Goal: Transaction & Acquisition: Purchase product/service

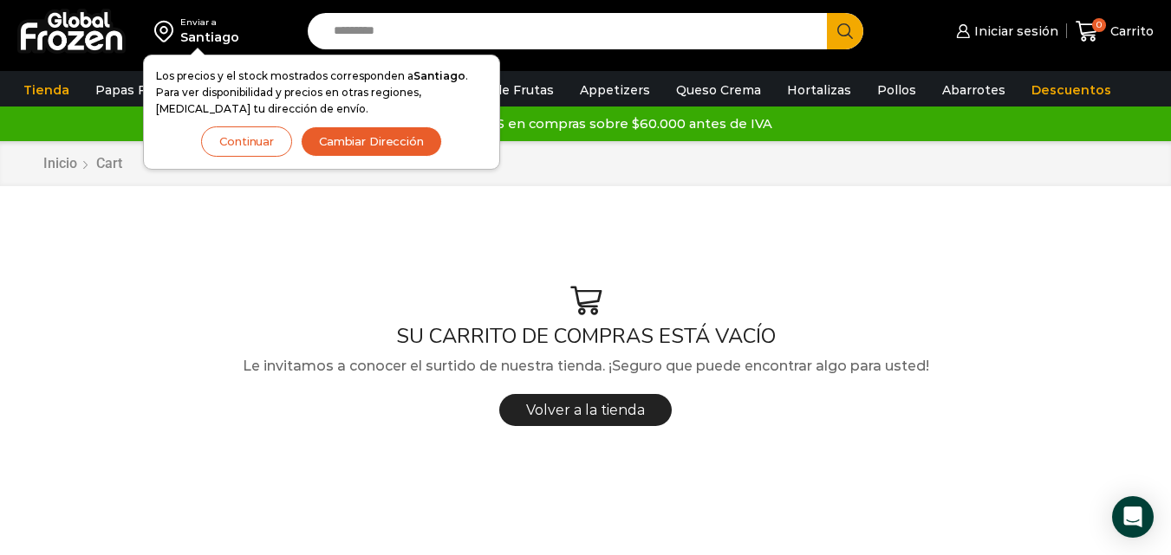
drag, startPoint x: 248, startPoint y: 146, endPoint x: 247, endPoint y: 135, distance: 10.4
click at [247, 145] on button "Continuar" at bounding box center [246, 141] width 91 height 30
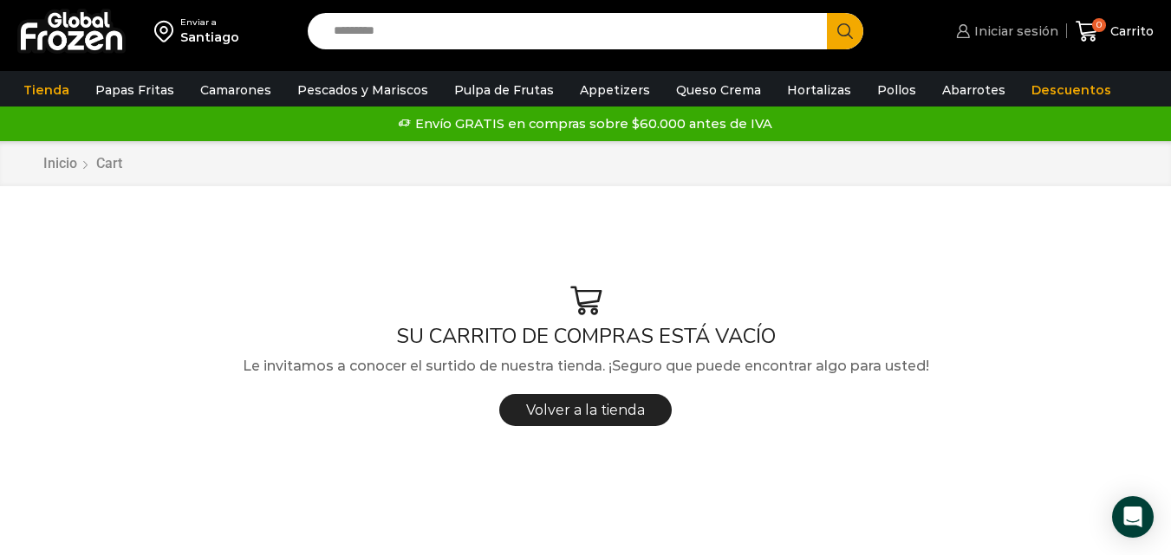
click at [1030, 32] on span "Iniciar sesión" at bounding box center [1014, 31] width 88 height 17
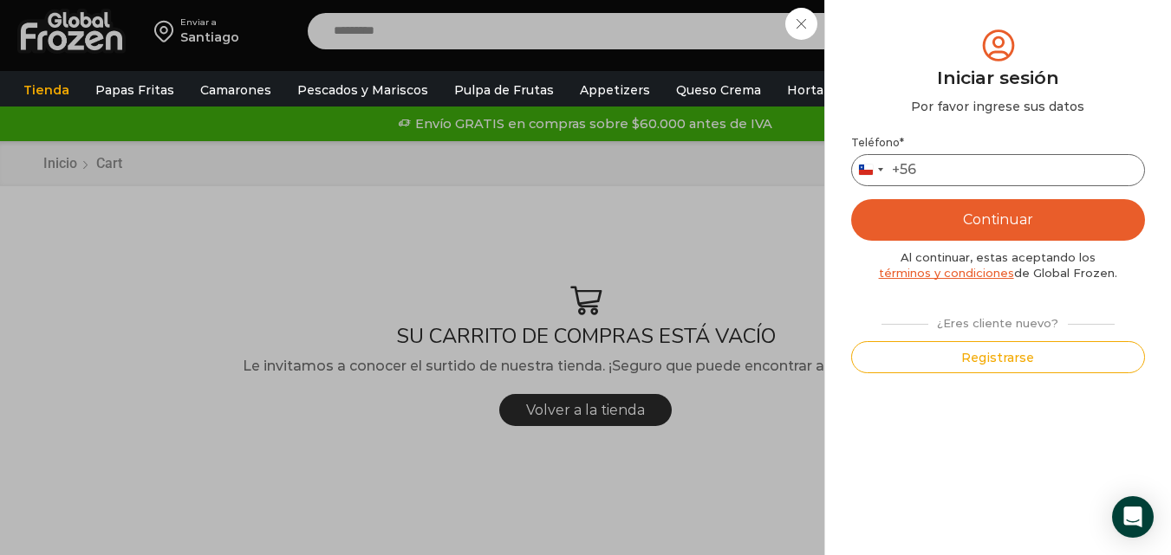
click at [960, 165] on input "Teléfono *" at bounding box center [998, 170] width 294 height 32
type input "*********"
click at [1019, 232] on button "Continuar" at bounding box center [998, 220] width 294 height 42
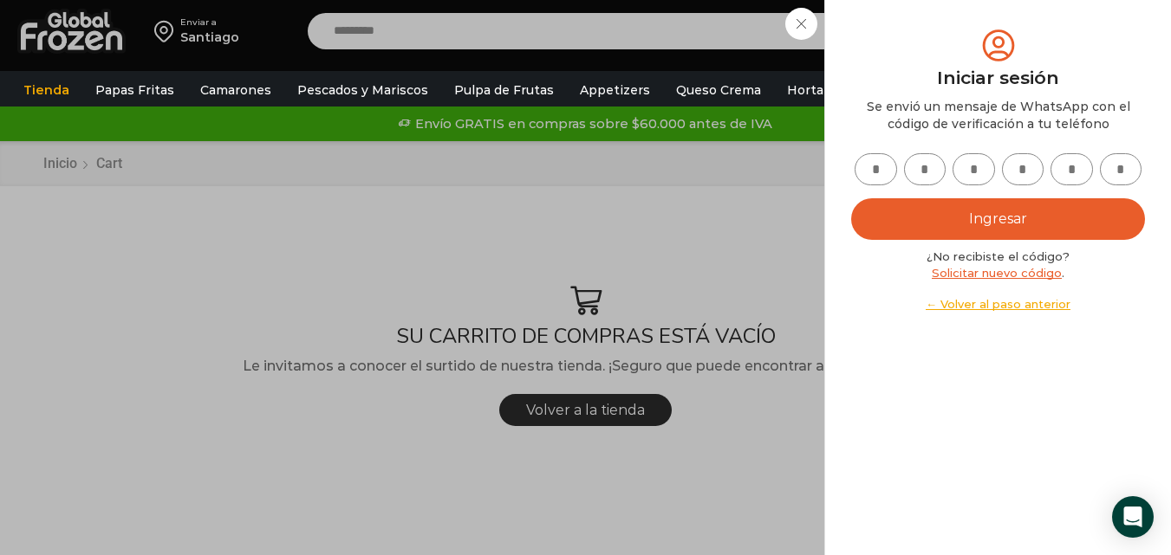
click at [861, 168] on input "text" at bounding box center [875, 169] width 42 height 32
type input "*"
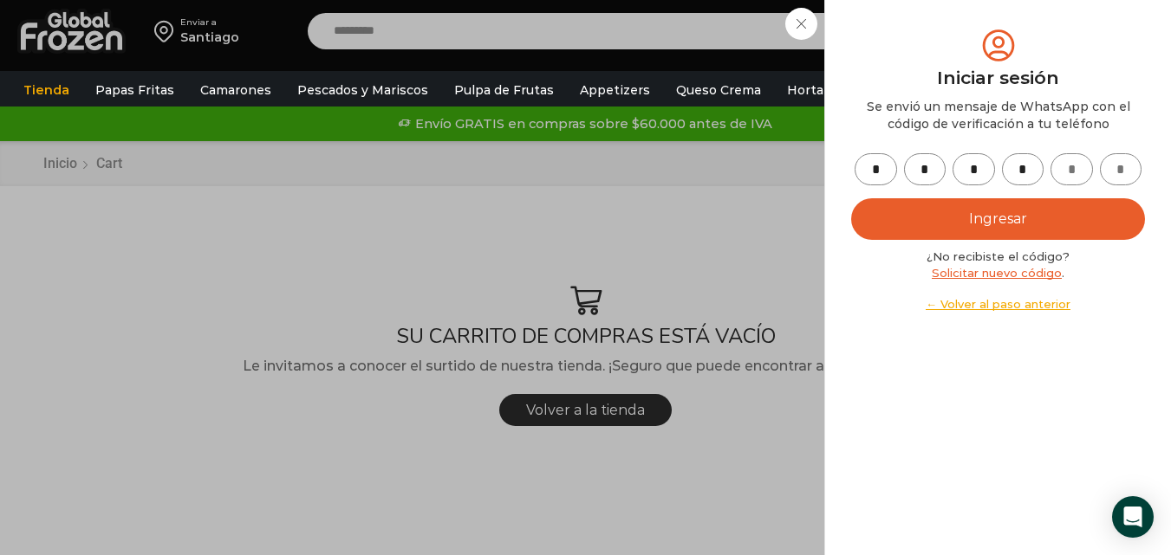
type input "*"
click at [1069, 219] on button "Ingresar" at bounding box center [998, 219] width 294 height 42
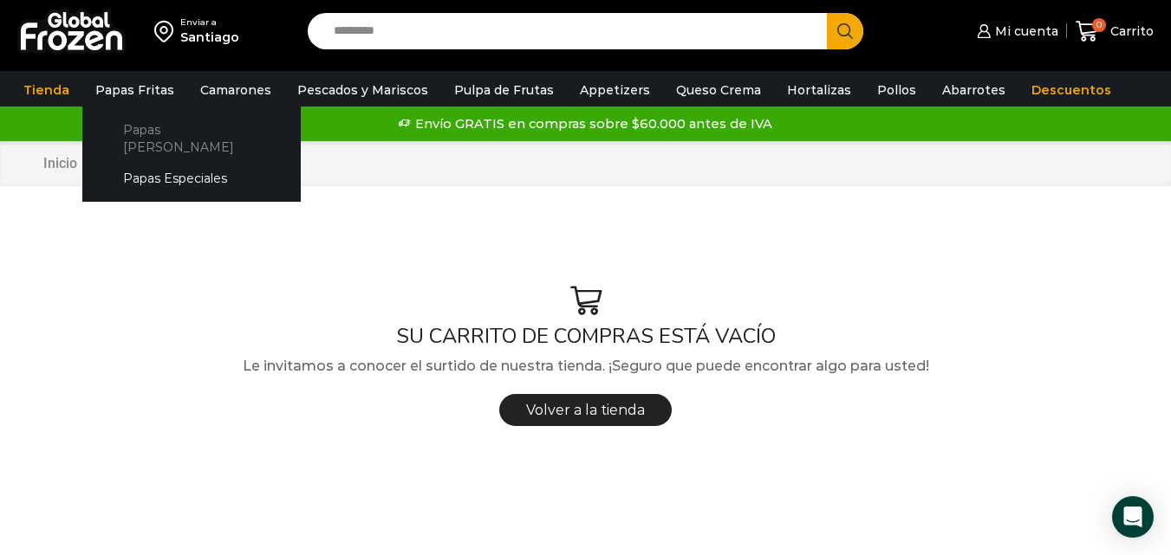
click at [148, 128] on link "Papas [PERSON_NAME]" at bounding box center [192, 138] width 184 height 49
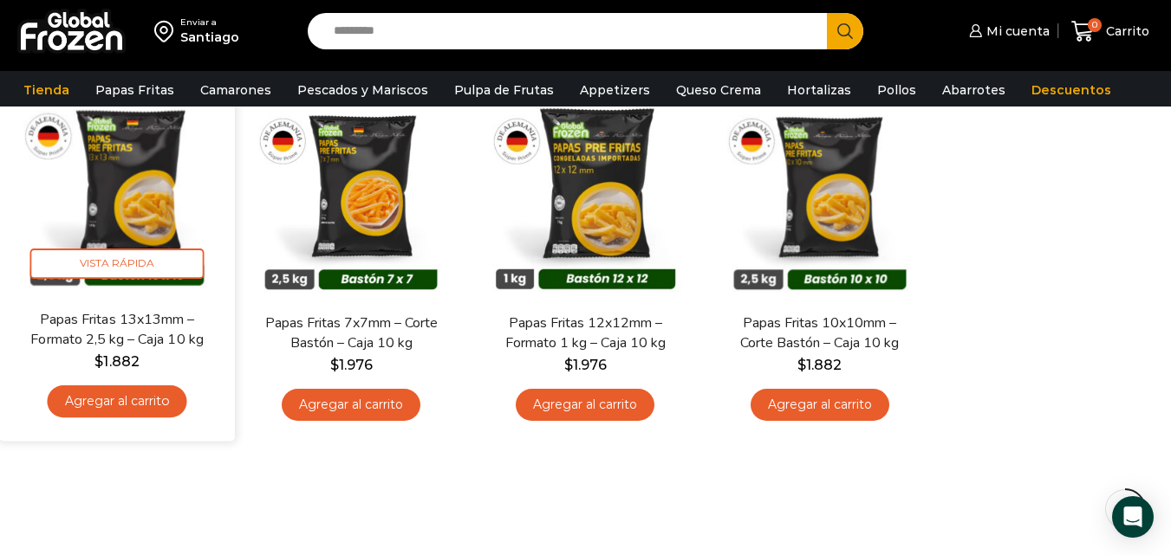
click at [152, 229] on img at bounding box center [117, 192] width 210 height 210
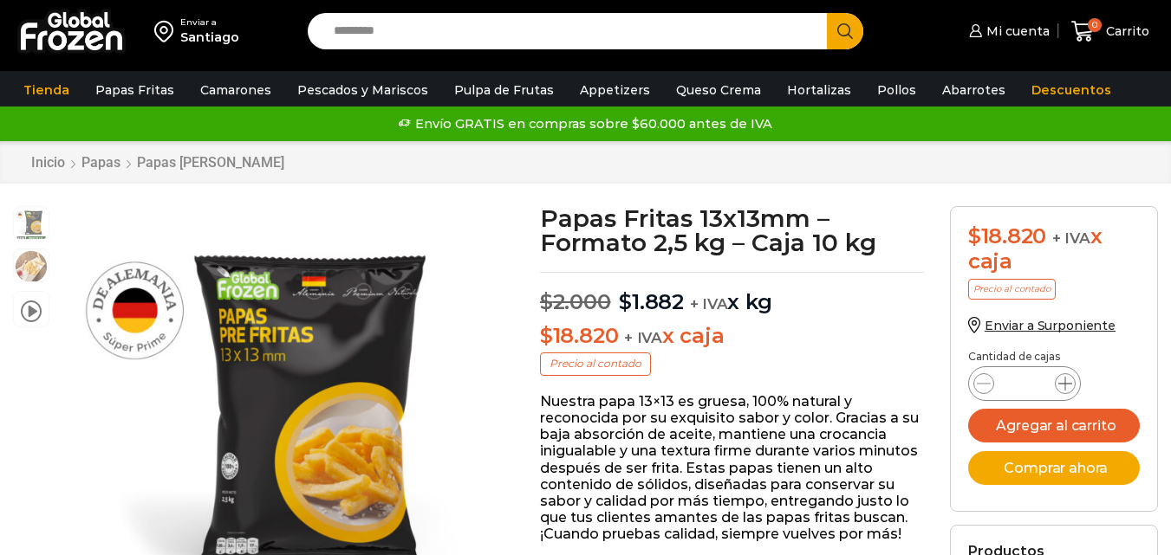
click at [1065, 380] on icon at bounding box center [1065, 384] width 14 height 14
type input "*"
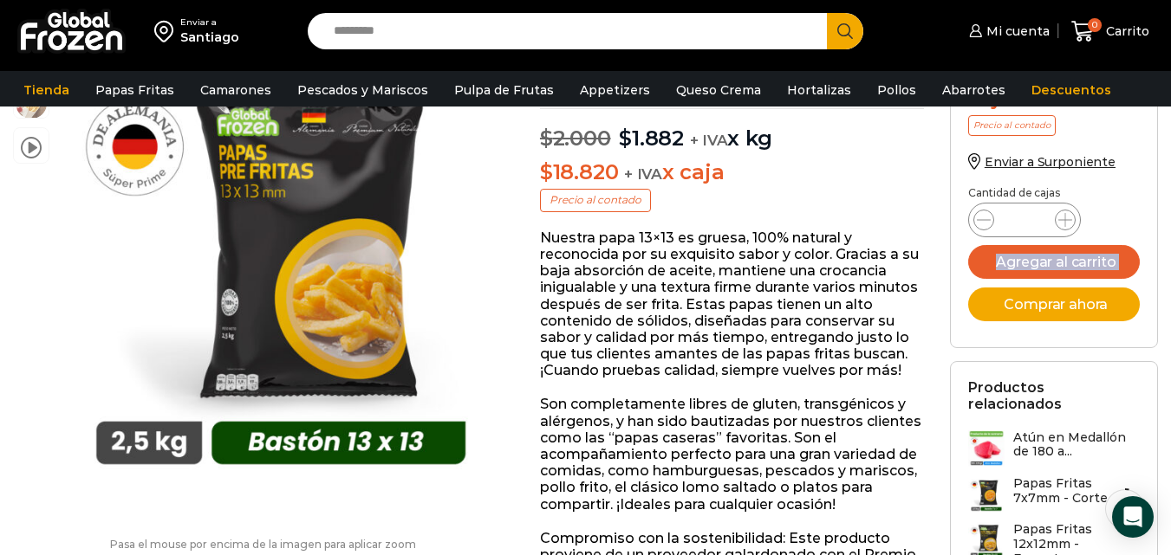
scroll to position [173, 0]
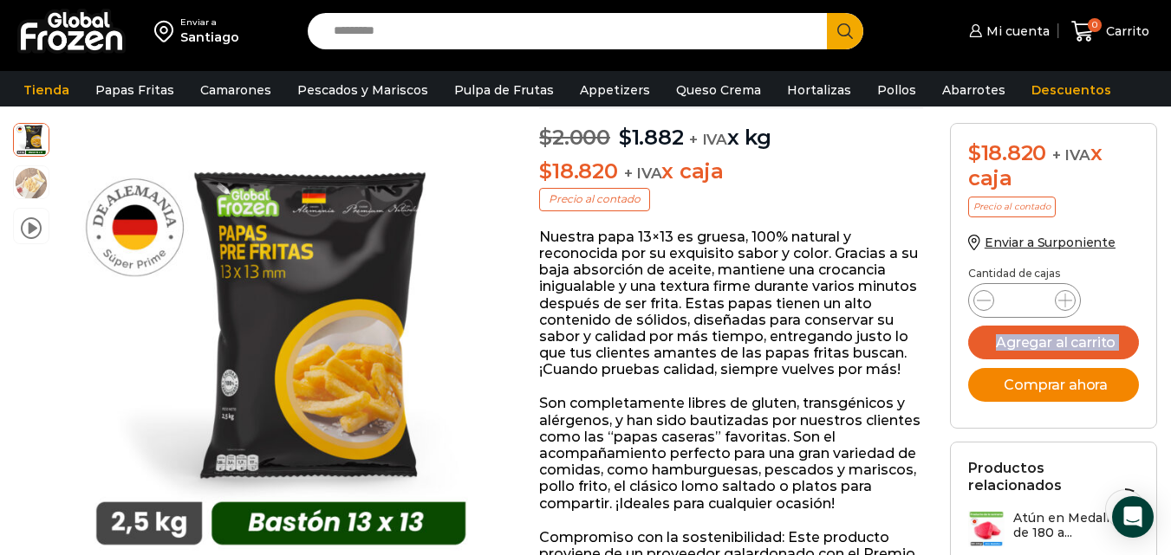
click at [1032, 379] on button "Comprar ahora" at bounding box center [1054, 385] width 172 height 34
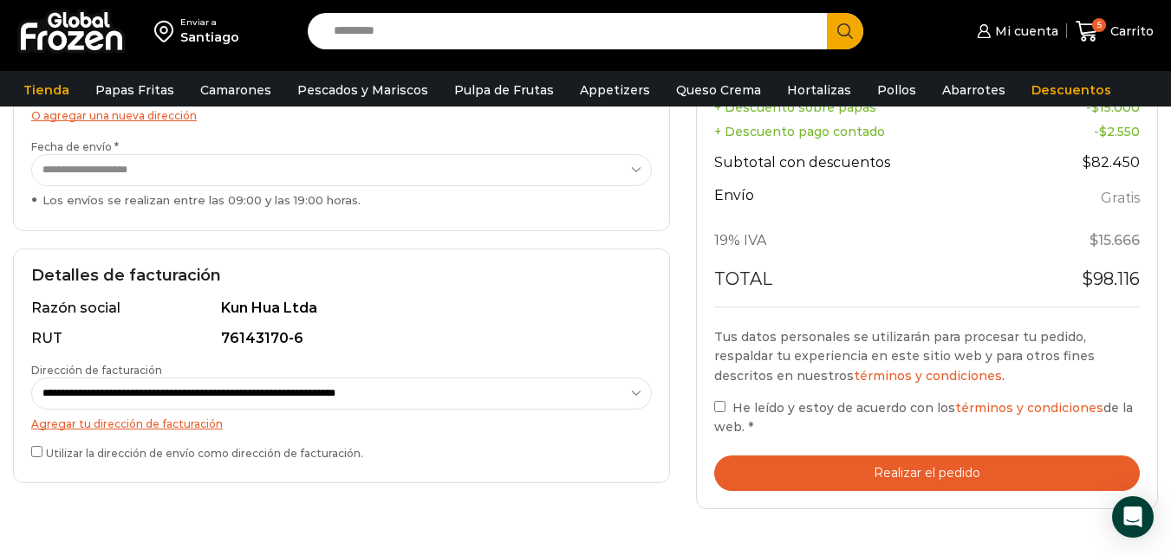
scroll to position [520, 0]
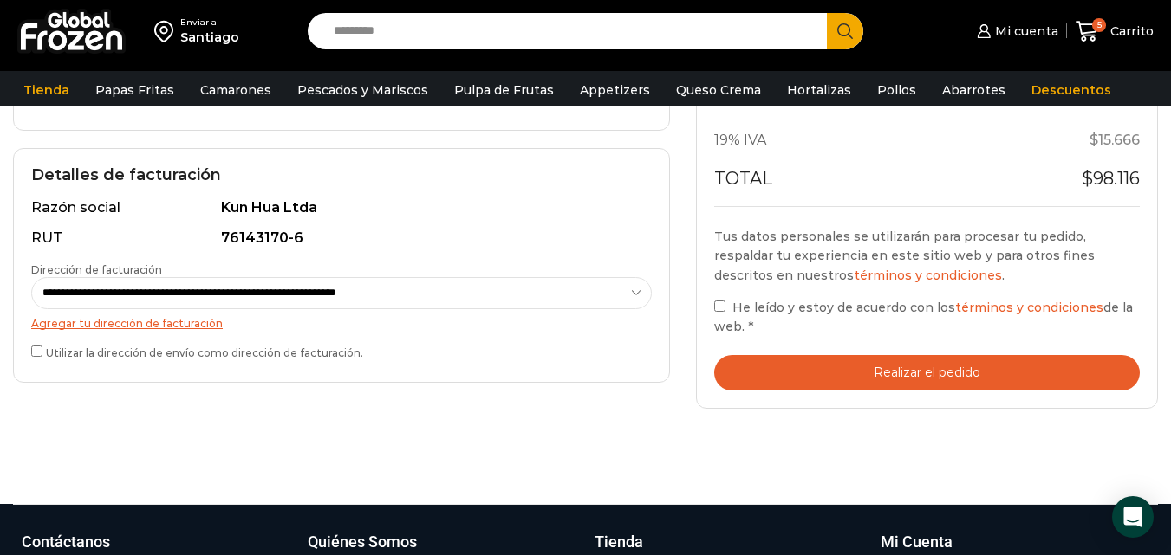
click at [711, 308] on div "Tu pedido Product Papas Fritas 13x13mm - Formato 2,5 kg - Caja 10 kg Papas Frit…" at bounding box center [927, 91] width 462 height 636
click at [831, 361] on button "Realizar el pedido" at bounding box center [926, 373] width 425 height 36
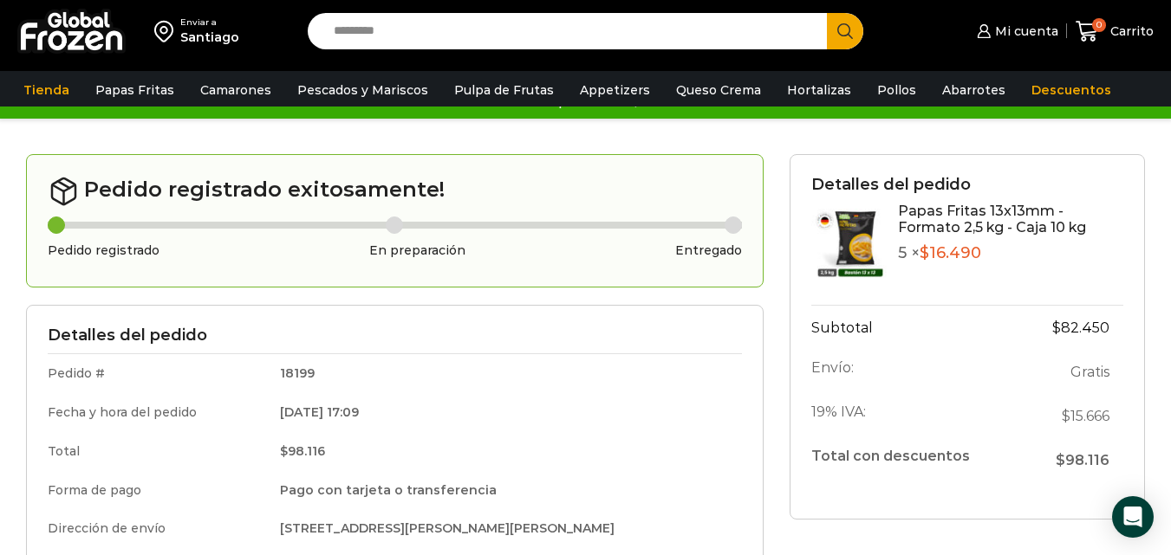
scroll to position [87, 0]
